Goal: Navigation & Orientation: Find specific page/section

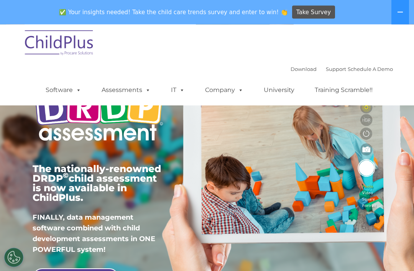
scroll to position [13, 0]
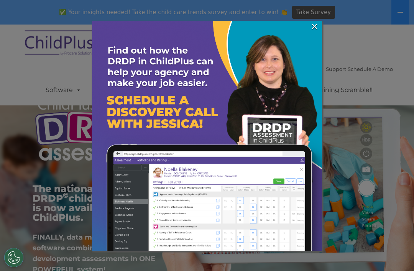
click at [313, 30] on link "×" at bounding box center [314, 27] width 9 height 8
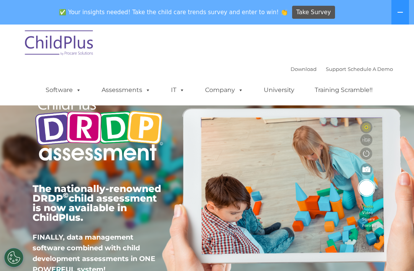
click at [318, 24] on div "✅ Your insights needed! Take the child care trends survey and enter to win! 👏 T…" at bounding box center [196, 12] width 393 height 25
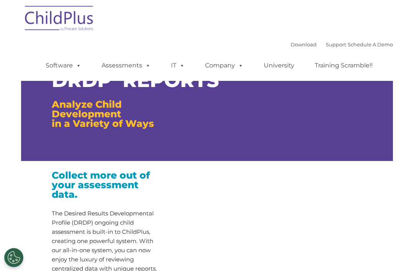
type input ""
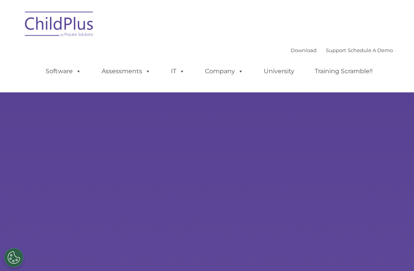
type input ""
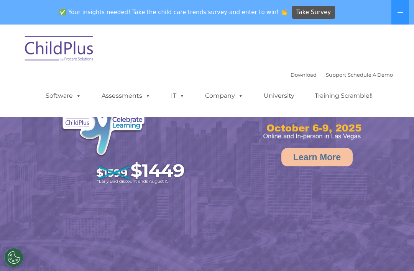
select select "MEDIUM"
